Goal: Task Accomplishment & Management: Manage account settings

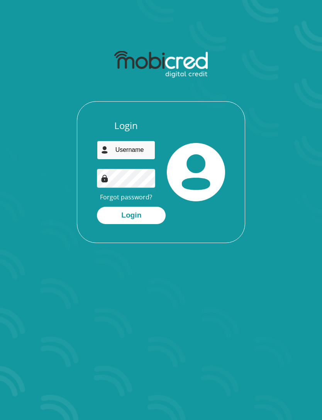
click at [134, 148] on input "email" at bounding box center [126, 150] width 58 height 19
type input "[EMAIL_ADDRESS][DOMAIN_NAME]"
click at [200, 303] on section "Login [EMAIL_ADDRESS][DOMAIN_NAME] Forgot password? Login" at bounding box center [161, 210] width 322 height 420
click at [149, 213] on button "Login" at bounding box center [131, 215] width 69 height 17
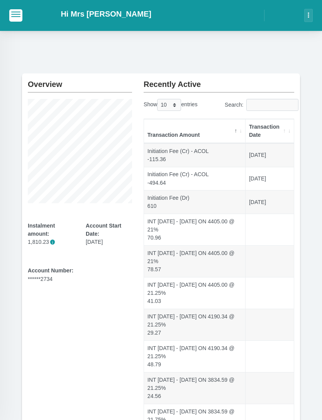
click at [5, 15] on div at bounding box center [16, 15] width 32 height 23
click at [14, 20] on button "button" at bounding box center [15, 15] width 13 height 12
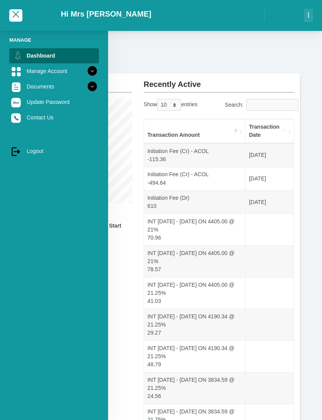
click at [31, 72] on link "Manage Account" at bounding box center [54, 71] width 90 height 15
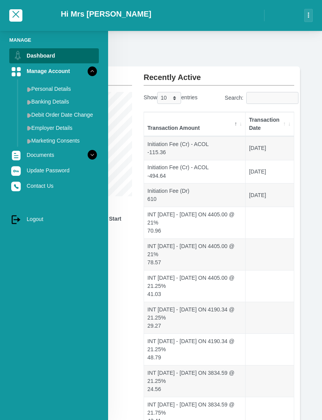
scroll to position [10, 0]
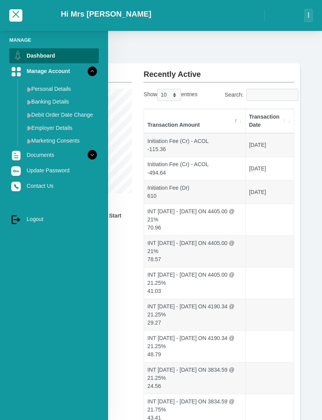
click at [34, 56] on link "Dashboard" at bounding box center [54, 55] width 90 height 15
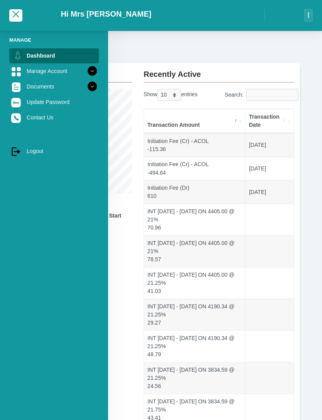
click at [249, 16] on div "Hi Mrs [PERSON_NAME]" at bounding box center [164, 15] width 226 height 27
click at [310, 18] on button "button" at bounding box center [309, 15] width 9 height 13
